Goal: Obtain resource: Download file/media

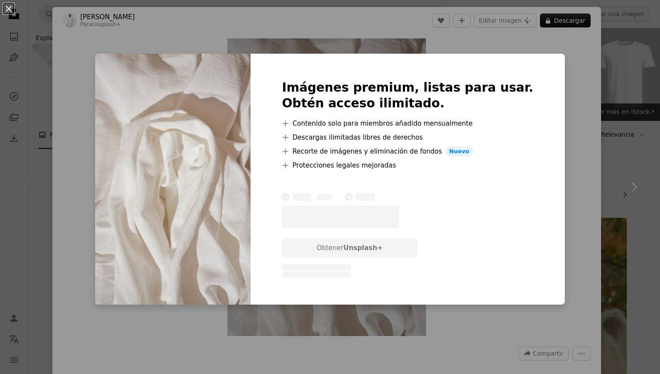
scroll to position [163, 0]
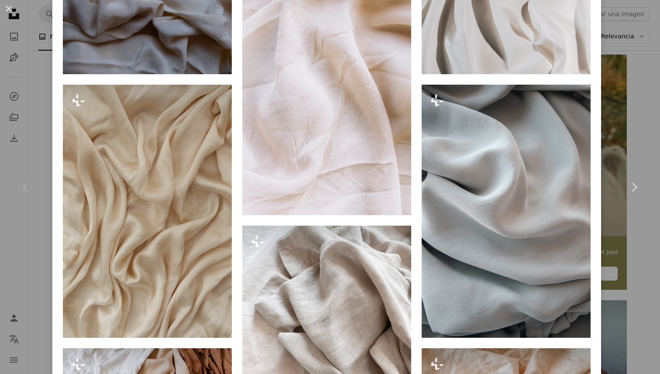
scroll to position [704, 0]
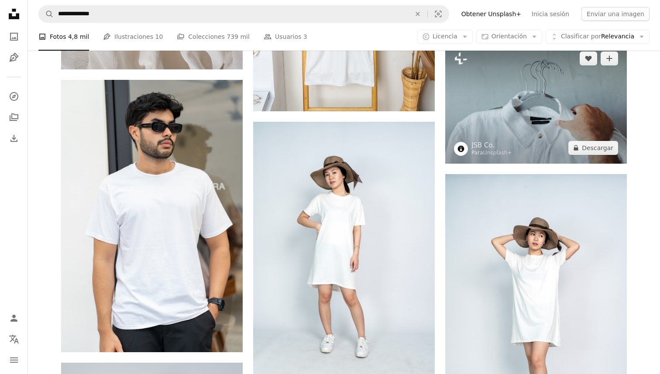
scroll to position [442, 0]
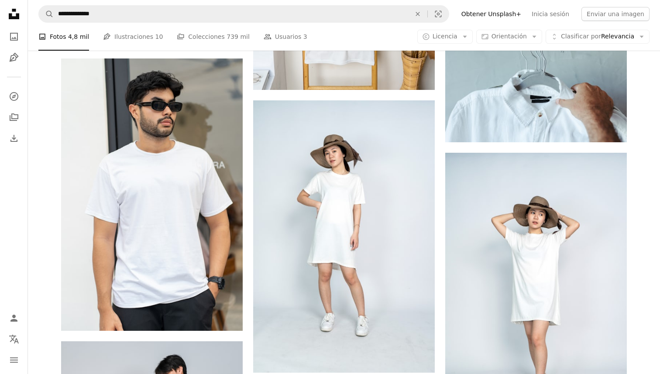
click at [585, 46] on div "A photo Fotos 4,8 mil Pen Tool Ilustraciones 10 A stack of folders Colecciones …" at bounding box center [343, 37] width 611 height 28
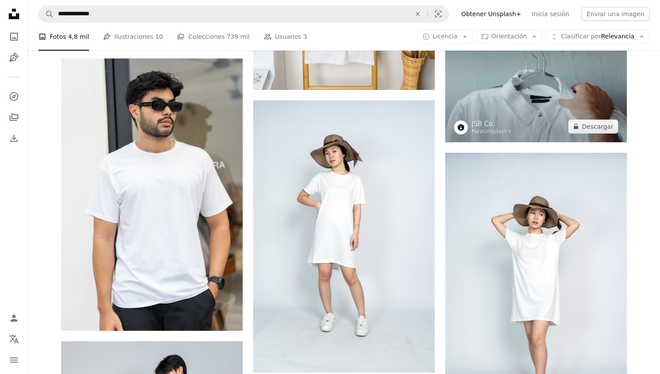
click at [569, 89] on img at bounding box center [536, 81] width 182 height 121
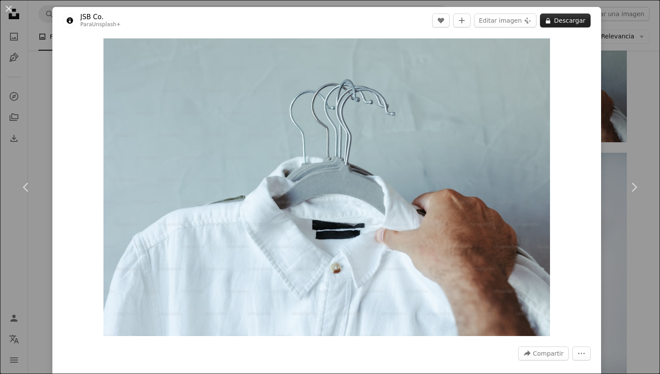
click at [564, 25] on button "A lock Descargar" at bounding box center [565, 21] width 51 height 14
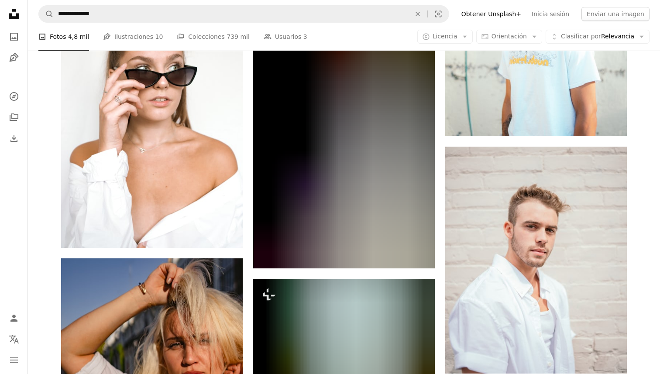
scroll to position [6629, 0]
